Goal: Navigation & Orientation: Find specific page/section

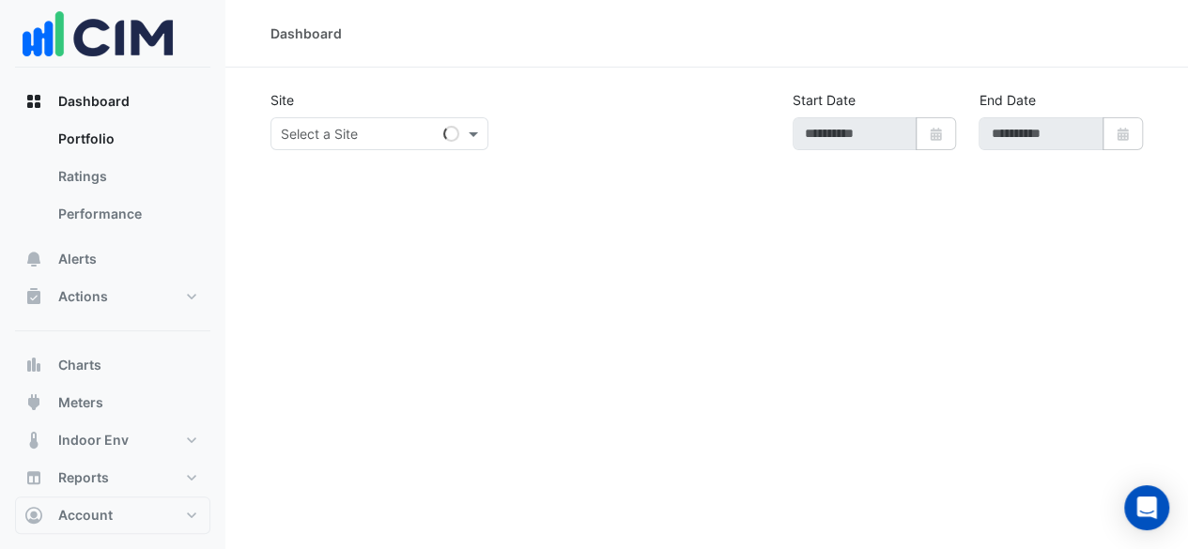
type input "**********"
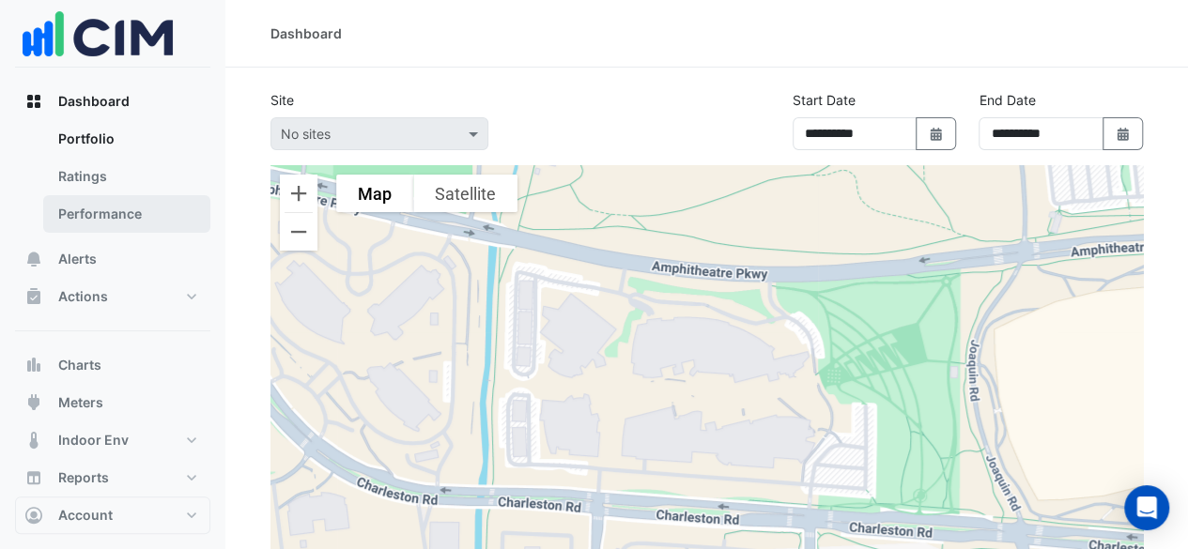
click at [148, 221] on link "Performance" at bounding box center [126, 214] width 167 height 38
